Goal: Information Seeking & Learning: Learn about a topic

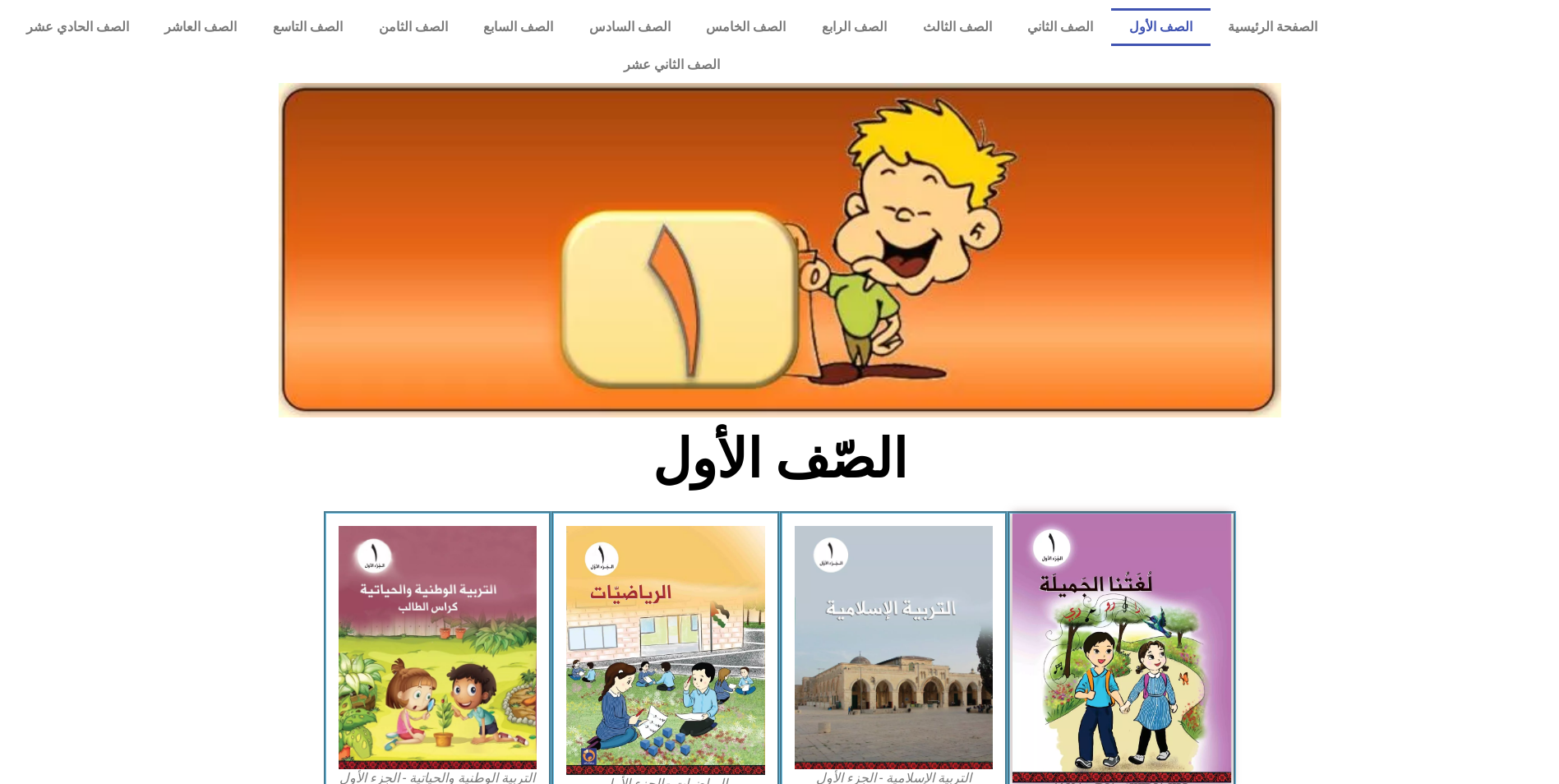
click at [1110, 567] on img at bounding box center [1121, 648] width 219 height 270
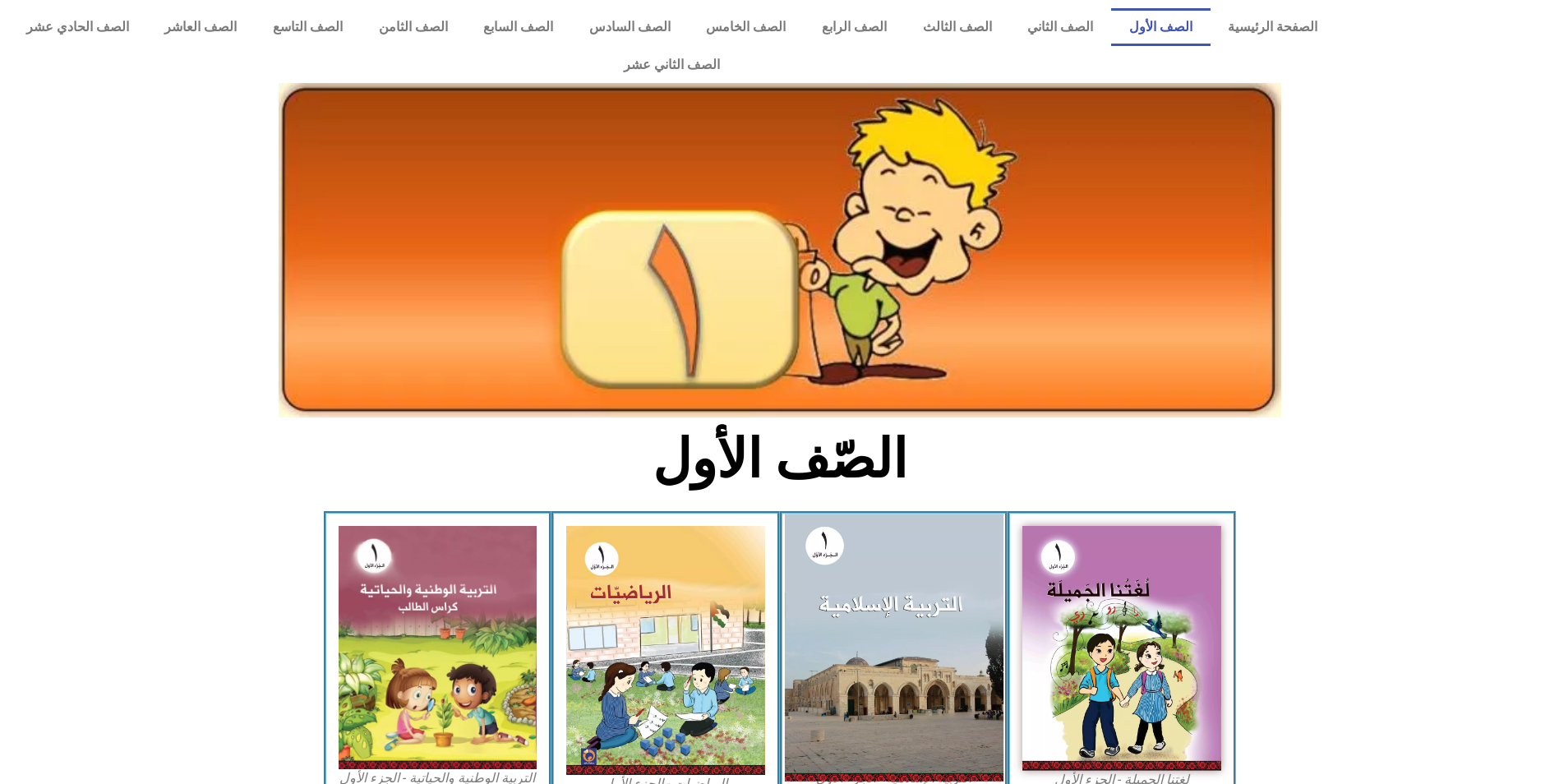
click at [879, 566] on img at bounding box center [893, 646] width 219 height 267
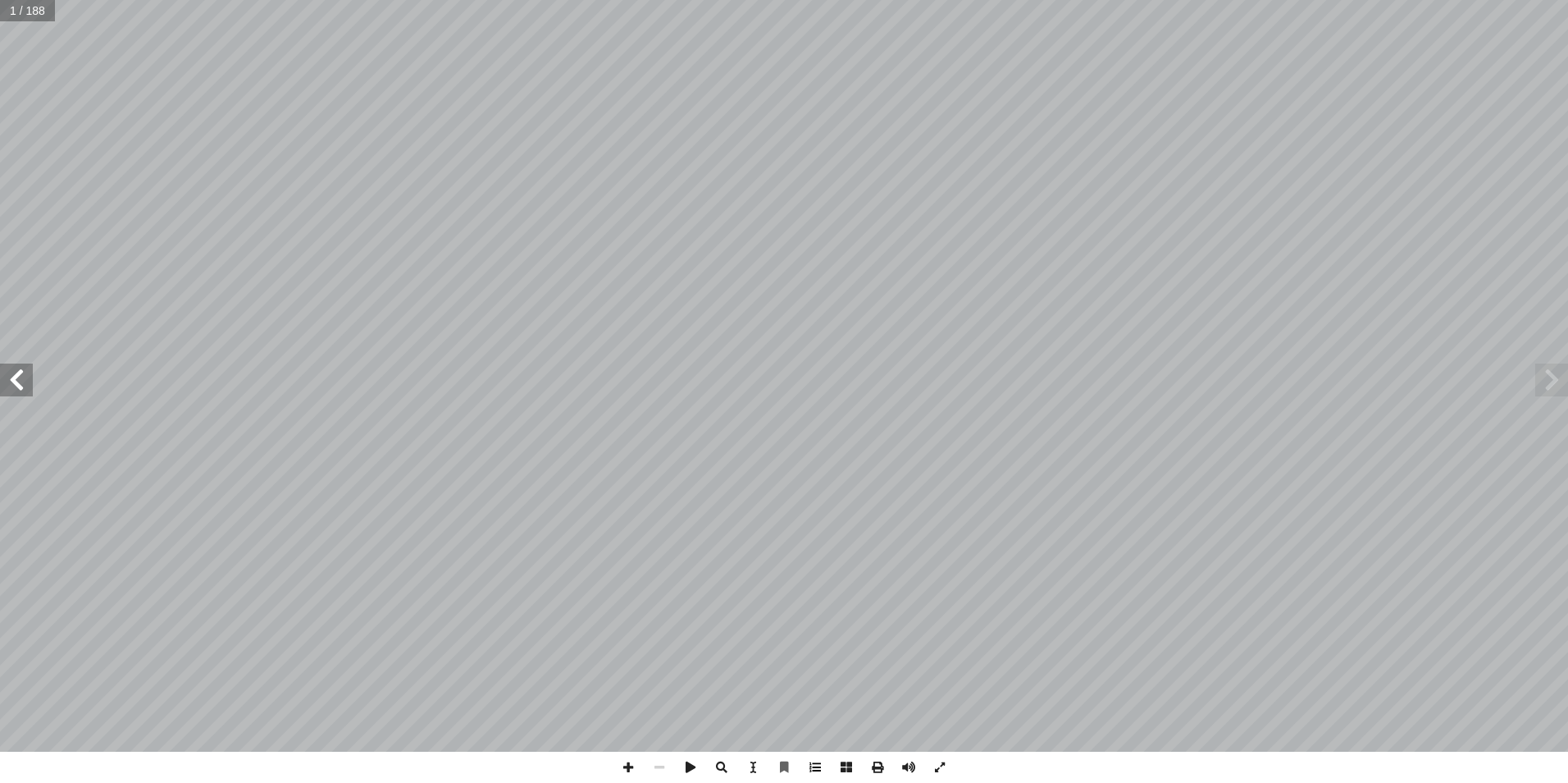
click at [813, 756] on span at bounding box center [814, 766] width 31 height 31
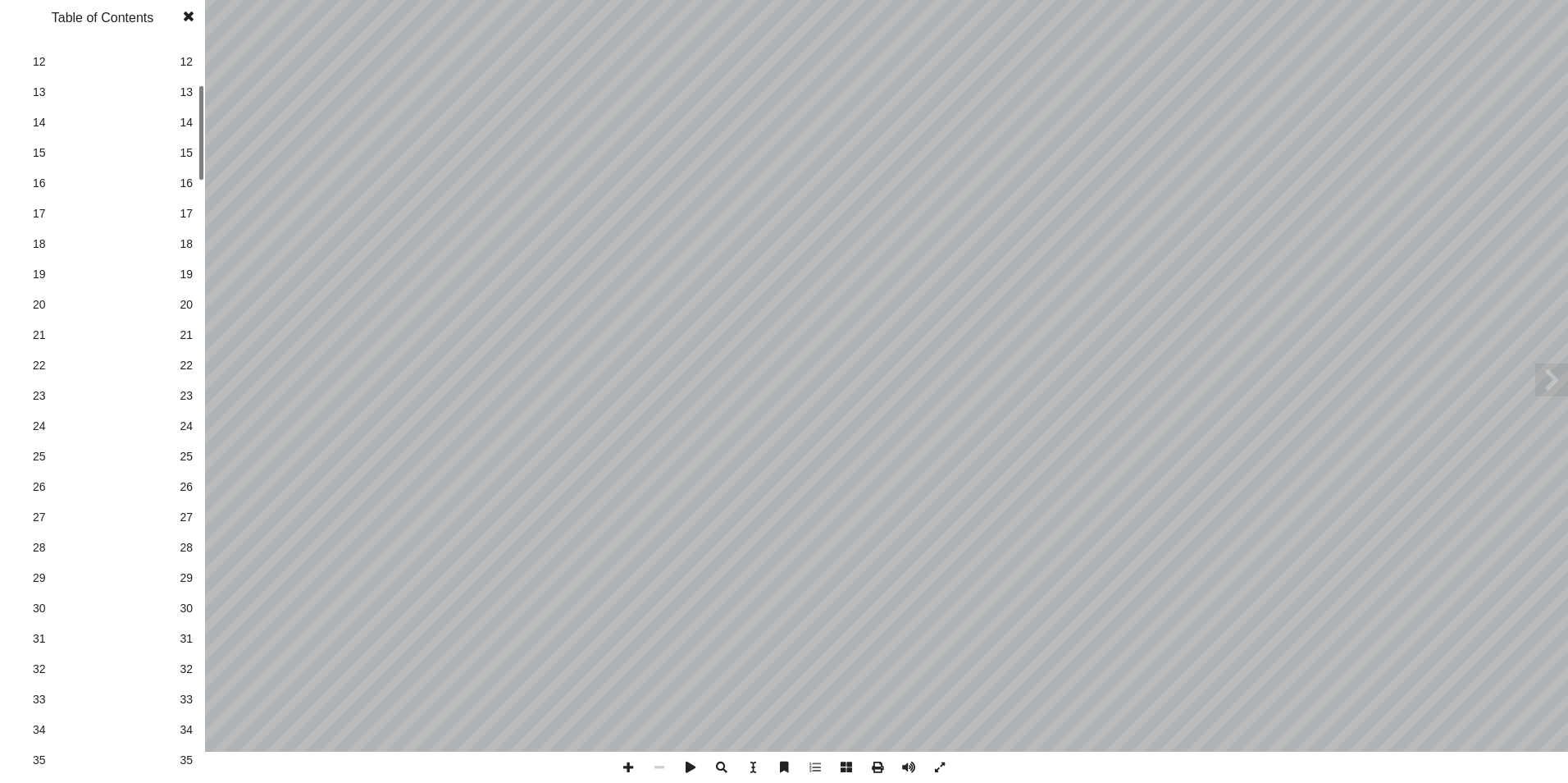
click at [181, 638] on span "31" at bounding box center [185, 638] width 13 height 17
click at [195, 20] on span at bounding box center [188, 16] width 30 height 33
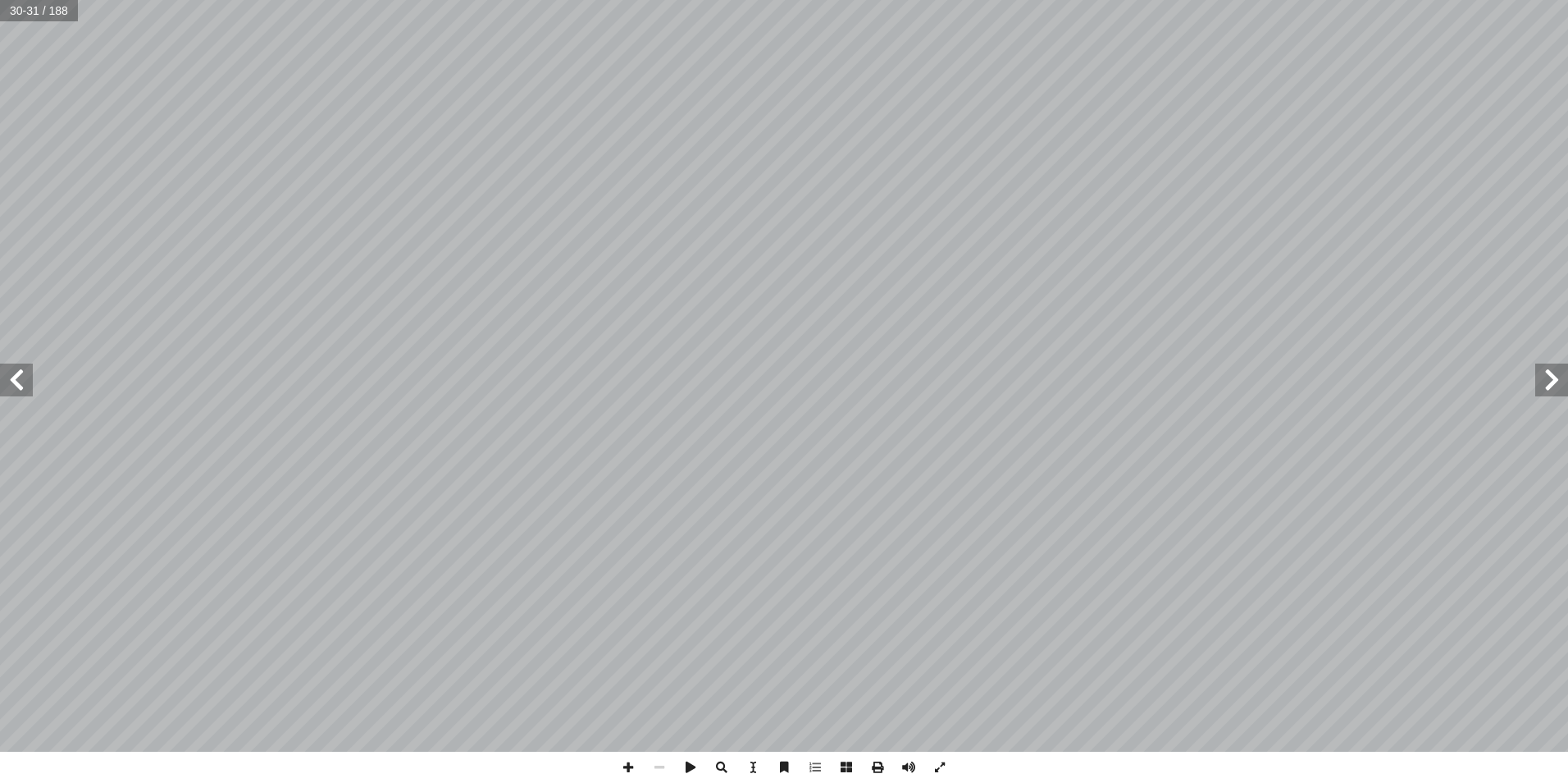
click at [5, 379] on span at bounding box center [16, 379] width 33 height 33
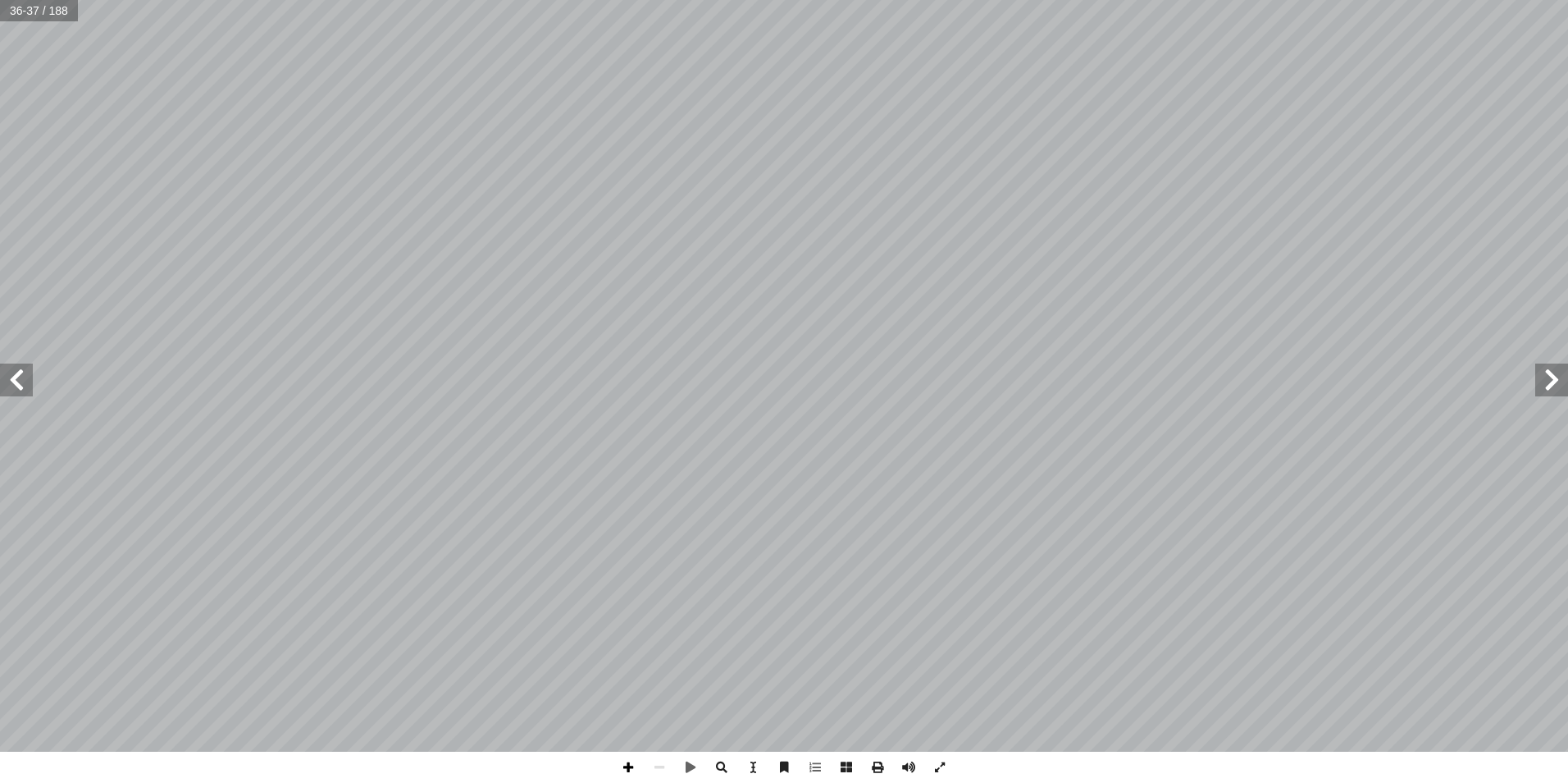
click at [623, 765] on span at bounding box center [627, 766] width 31 height 31
click at [811, 761] on span at bounding box center [814, 766] width 31 height 31
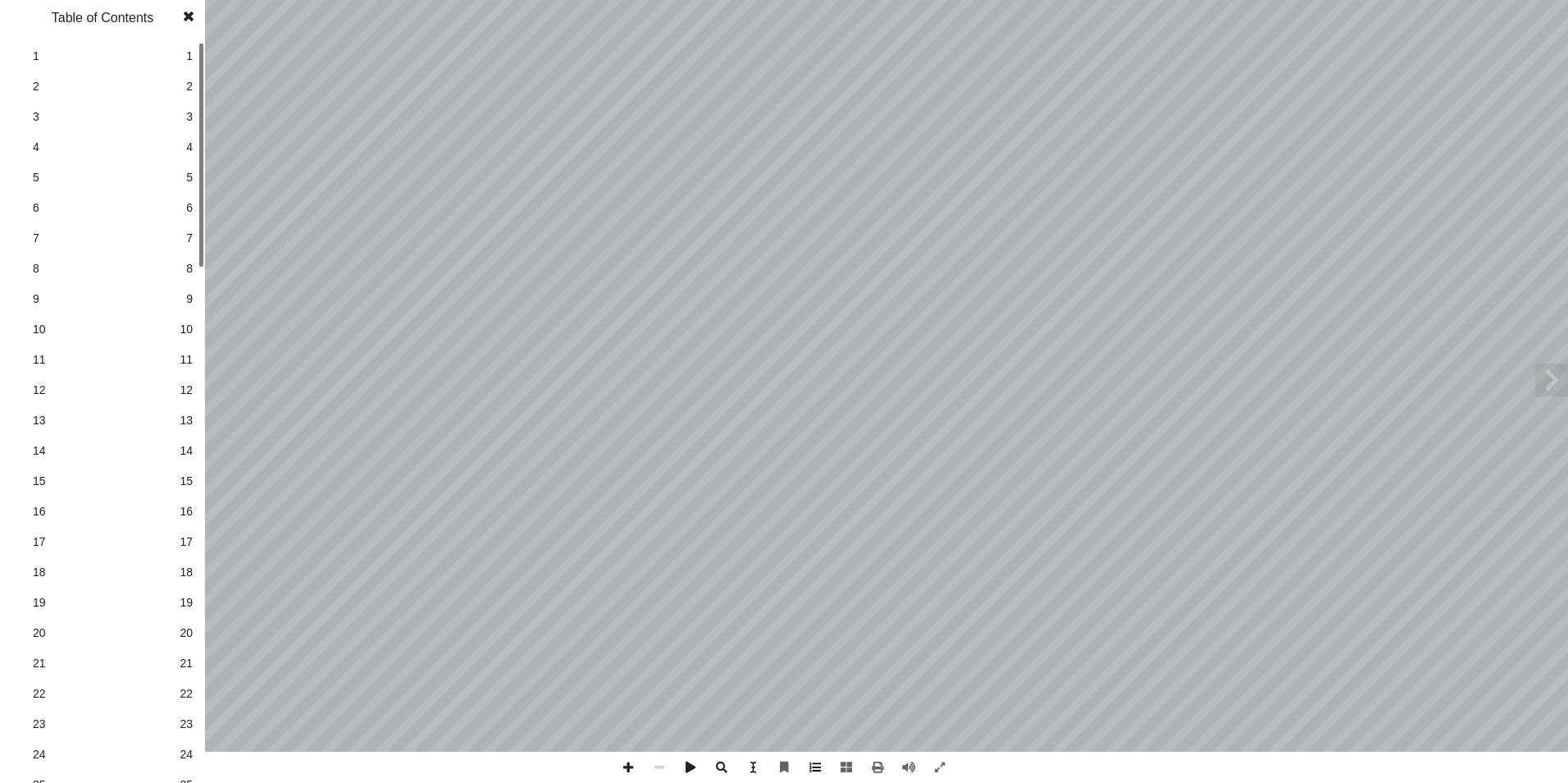
click at [815, 770] on span at bounding box center [814, 766] width 31 height 31
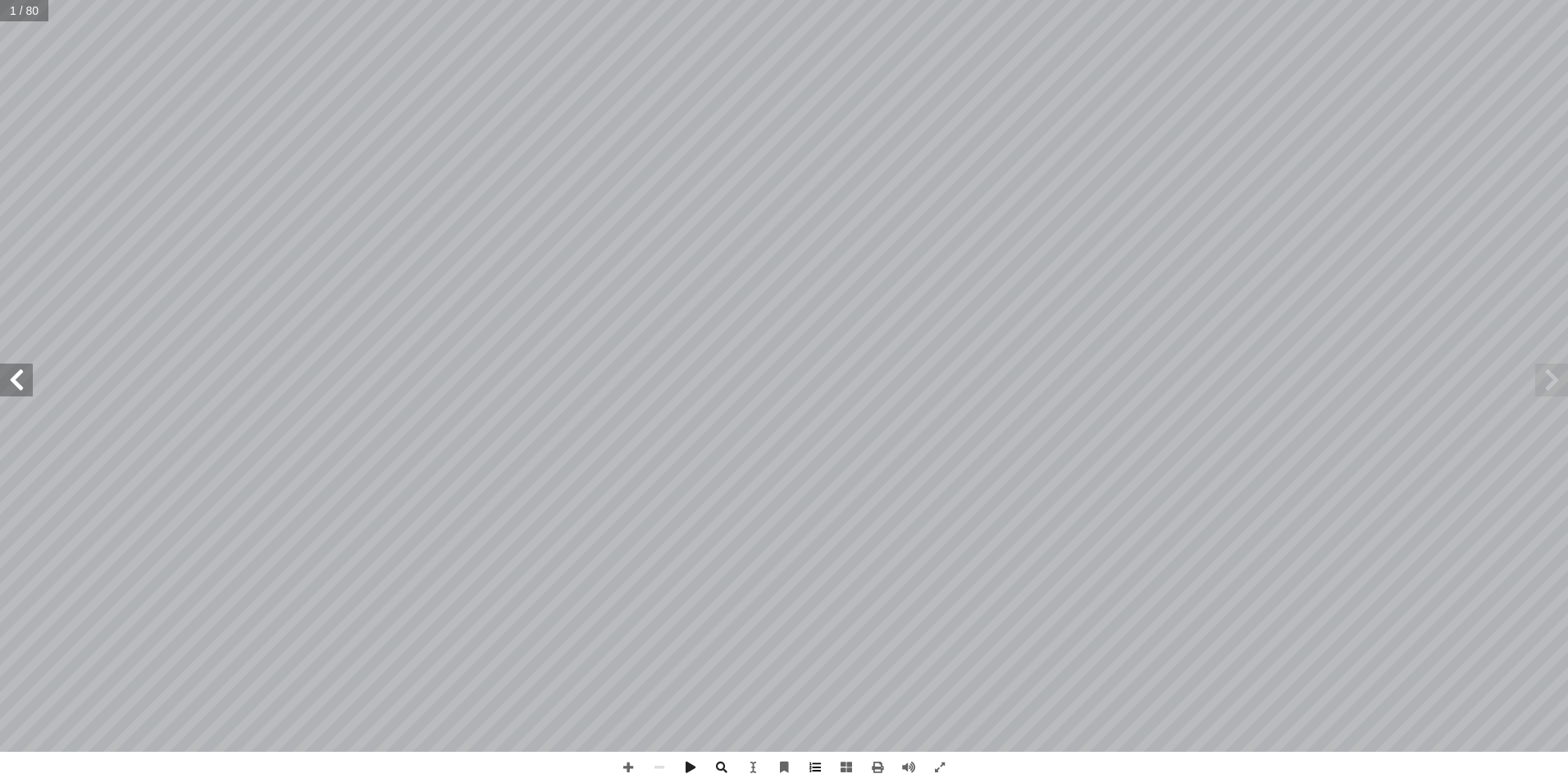
click at [811, 765] on span at bounding box center [814, 766] width 31 height 31
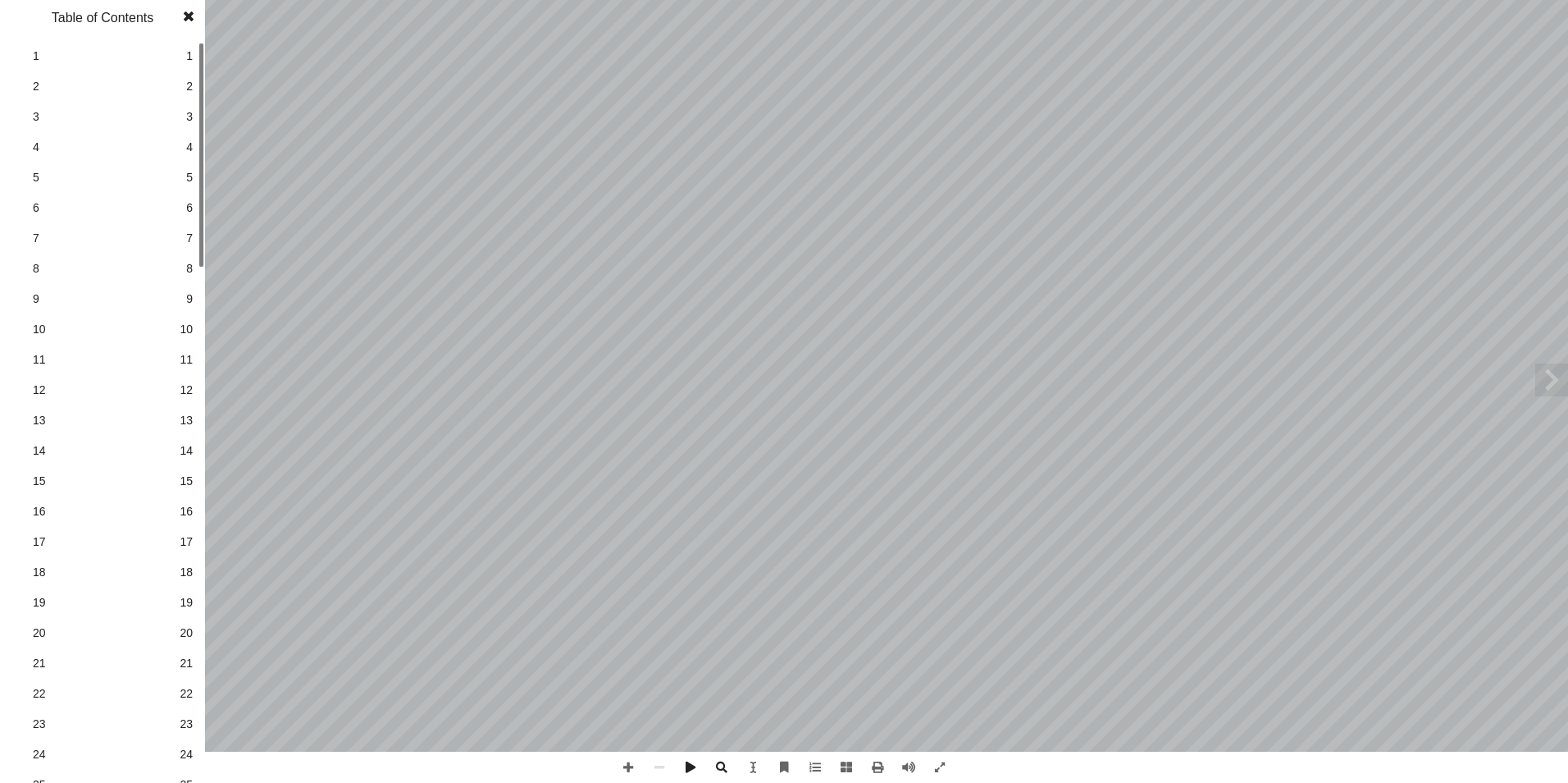
click at [189, 450] on span "14" at bounding box center [185, 450] width 13 height 17
click at [188, 20] on span at bounding box center [188, 16] width 30 height 33
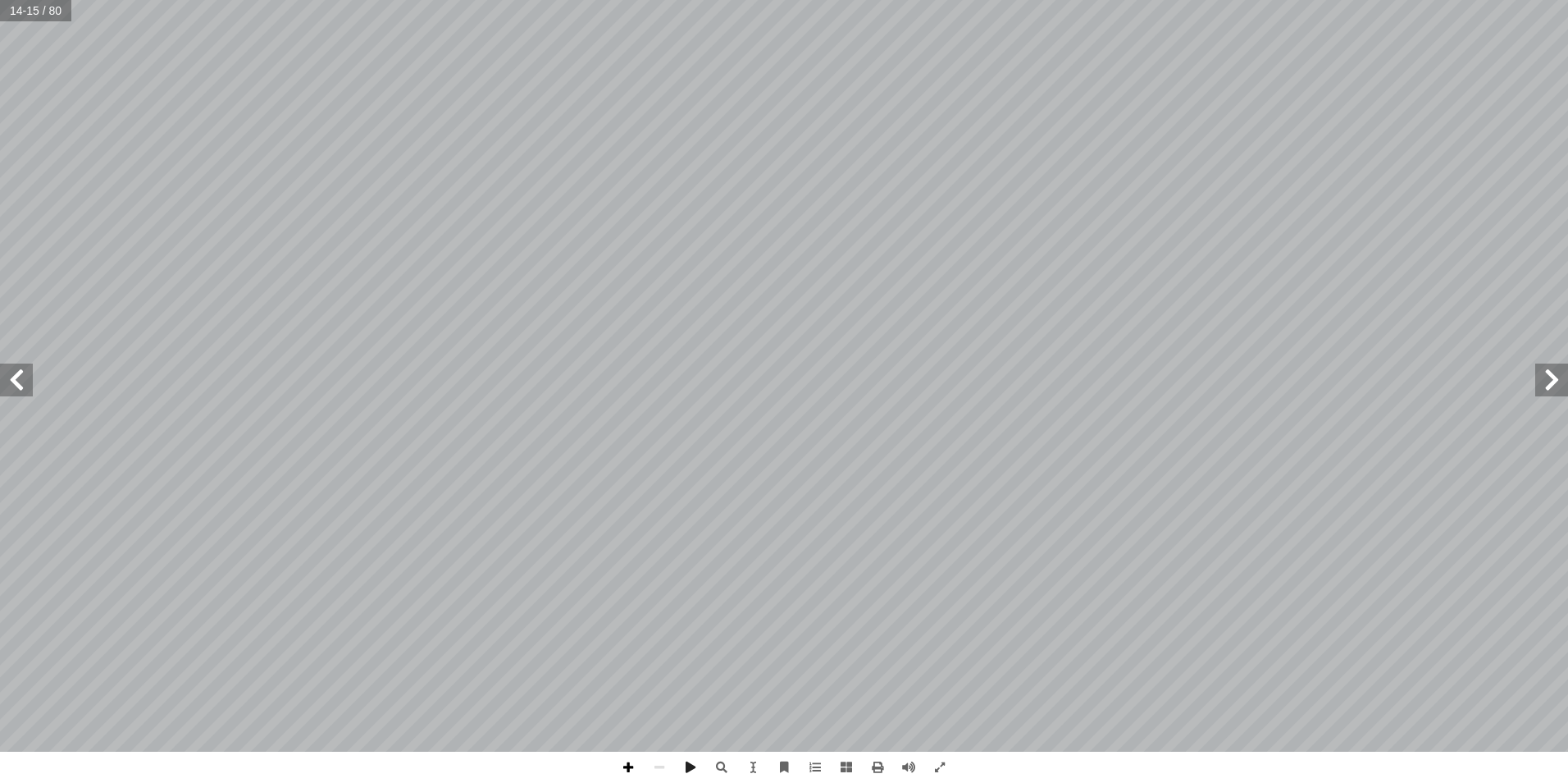
click at [628, 771] on span at bounding box center [627, 766] width 31 height 31
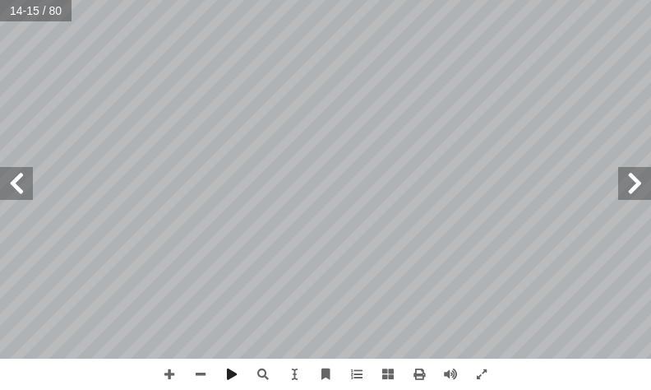
click at [20, 185] on span at bounding box center [16, 183] width 33 height 33
click at [11, 178] on span at bounding box center [16, 183] width 33 height 33
click at [384, 0] on html "الصفحة الرئيسية الصف الأول الصف الثاني الصف الثالث الصف الرابع الصف الخامس الصف…" at bounding box center [325, 55] width 651 height 111
click at [375, 111] on html "الصفحة الرئيسية الصف الأول الصف الثاني الصف الثالث الصف الرابع الصف الخامس الصف…" at bounding box center [325, 55] width 651 height 111
